Goal: Obtain resource: Download file/media

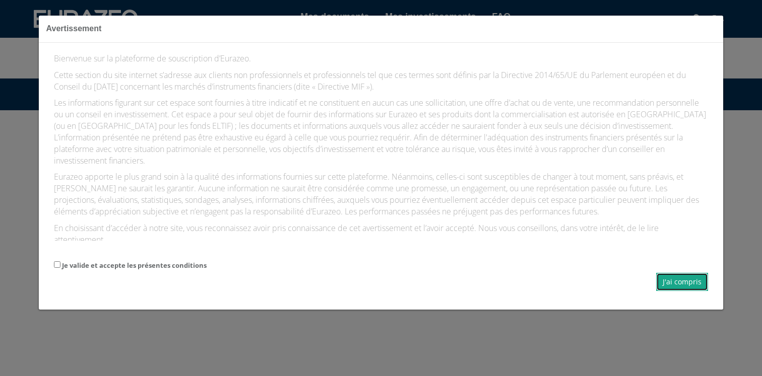
click at [699, 284] on button "J'ai compris" at bounding box center [682, 282] width 52 height 18
click at [675, 285] on button "J'ai compris" at bounding box center [682, 282] width 52 height 18
click at [62, 266] on label "Je valide et accepte les présentes conditions" at bounding box center [134, 266] width 145 height 10
click at [60, 266] on input "Je valide et accepte les présentes conditions" at bounding box center [57, 265] width 7 height 7
checkbox input "true"
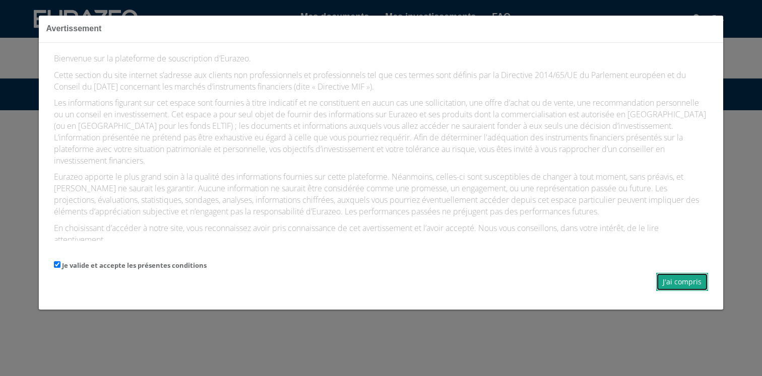
click at [688, 281] on button "J'ai compris" at bounding box center [682, 282] width 52 height 18
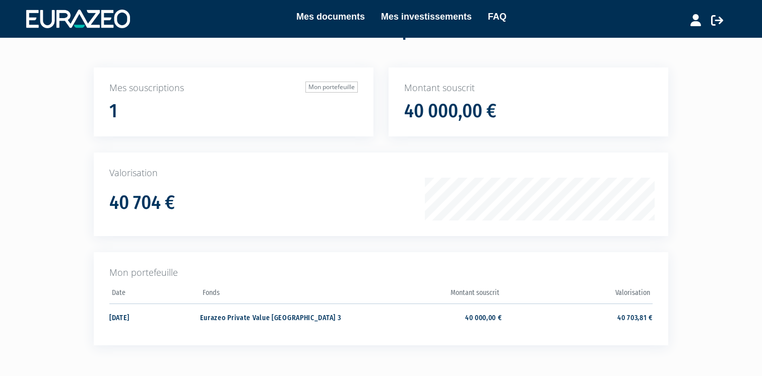
scroll to position [42, 0]
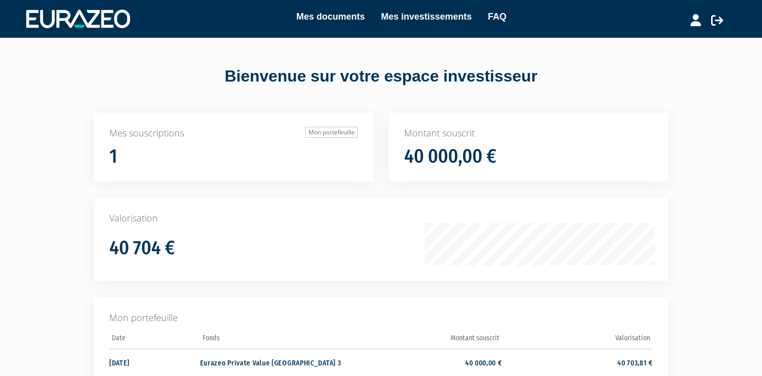
click at [152, 241] on h1 "40 704 €" at bounding box center [142, 248] width 66 height 21
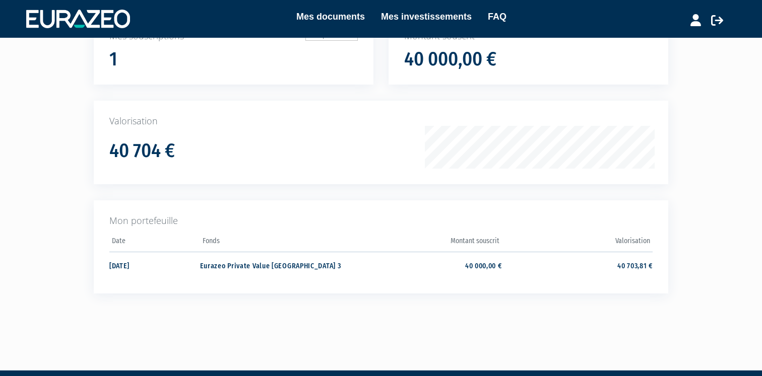
scroll to position [100, 0]
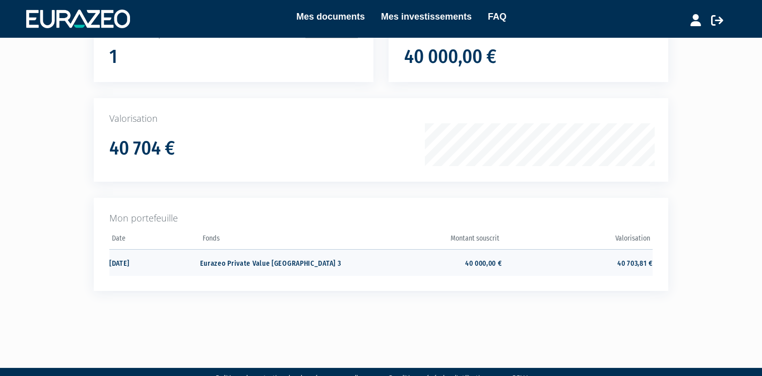
click at [282, 262] on td "Eurazeo Private Value Europe 3" at bounding box center [275, 262] width 151 height 27
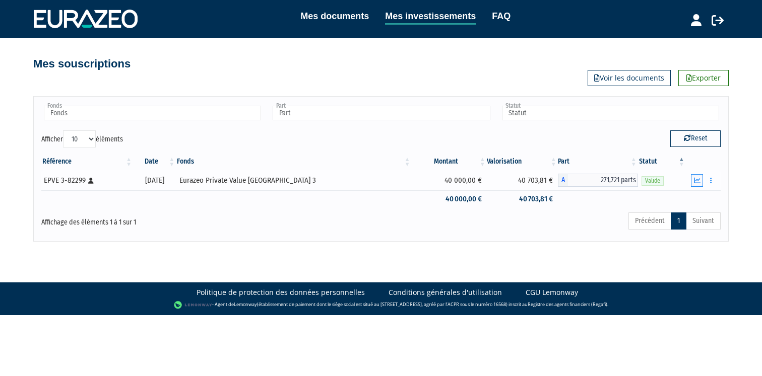
click at [700, 182] on icon "button" at bounding box center [697, 180] width 7 height 7
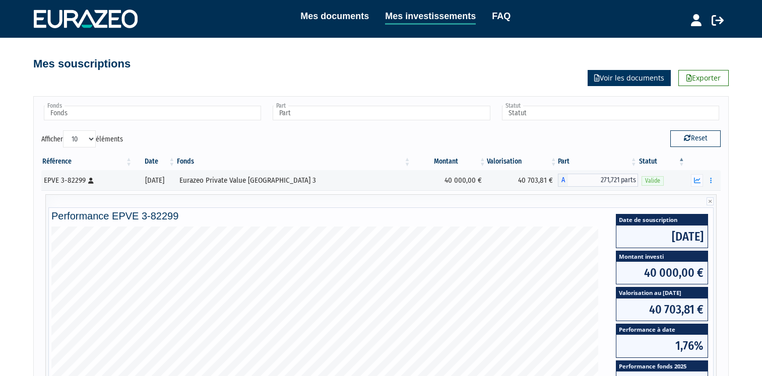
click at [637, 77] on link "Voir les documents" at bounding box center [629, 78] width 83 height 16
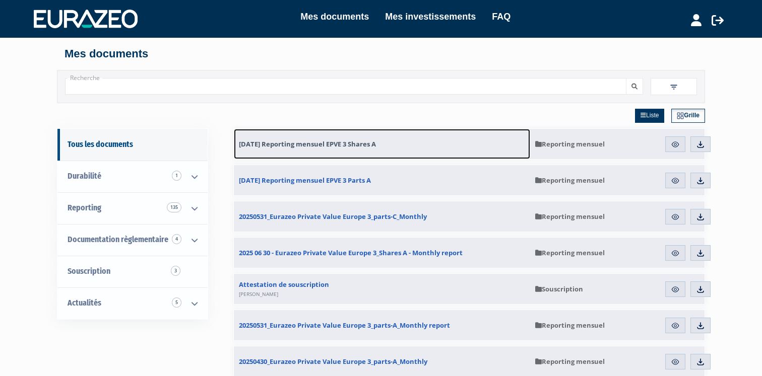
click at [343, 147] on span "30.06.2025 Reporting mensuel EPVE 3 Shares A" at bounding box center [307, 144] width 137 height 9
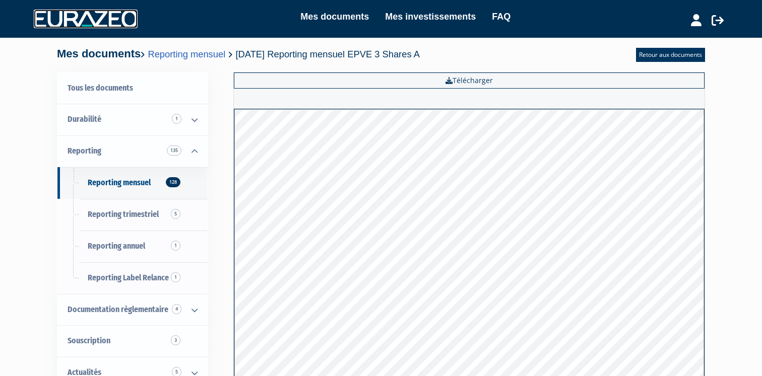
click at [92, 14] on img at bounding box center [86, 19] width 104 height 18
